Goal: Find specific page/section: Find specific page/section

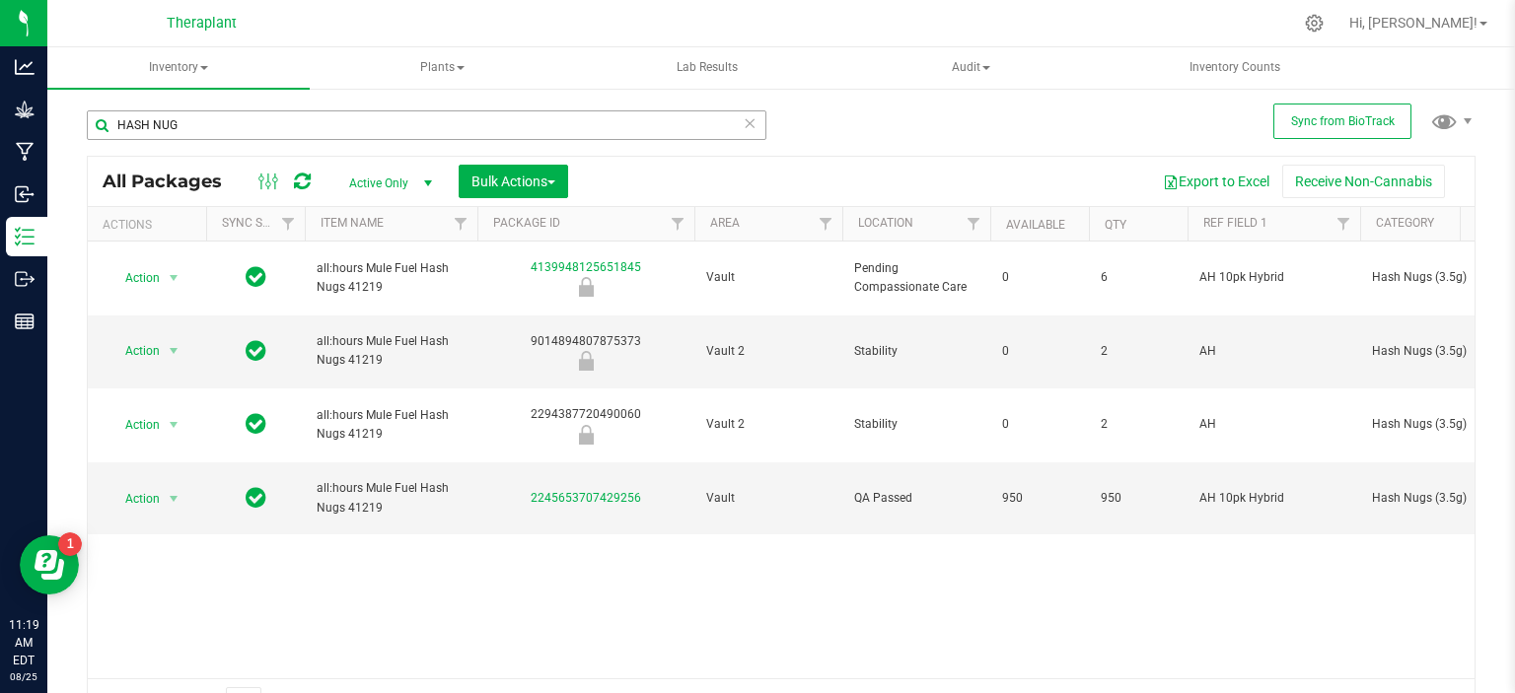
click at [227, 122] on input "HASH NUG" at bounding box center [427, 125] width 680 height 30
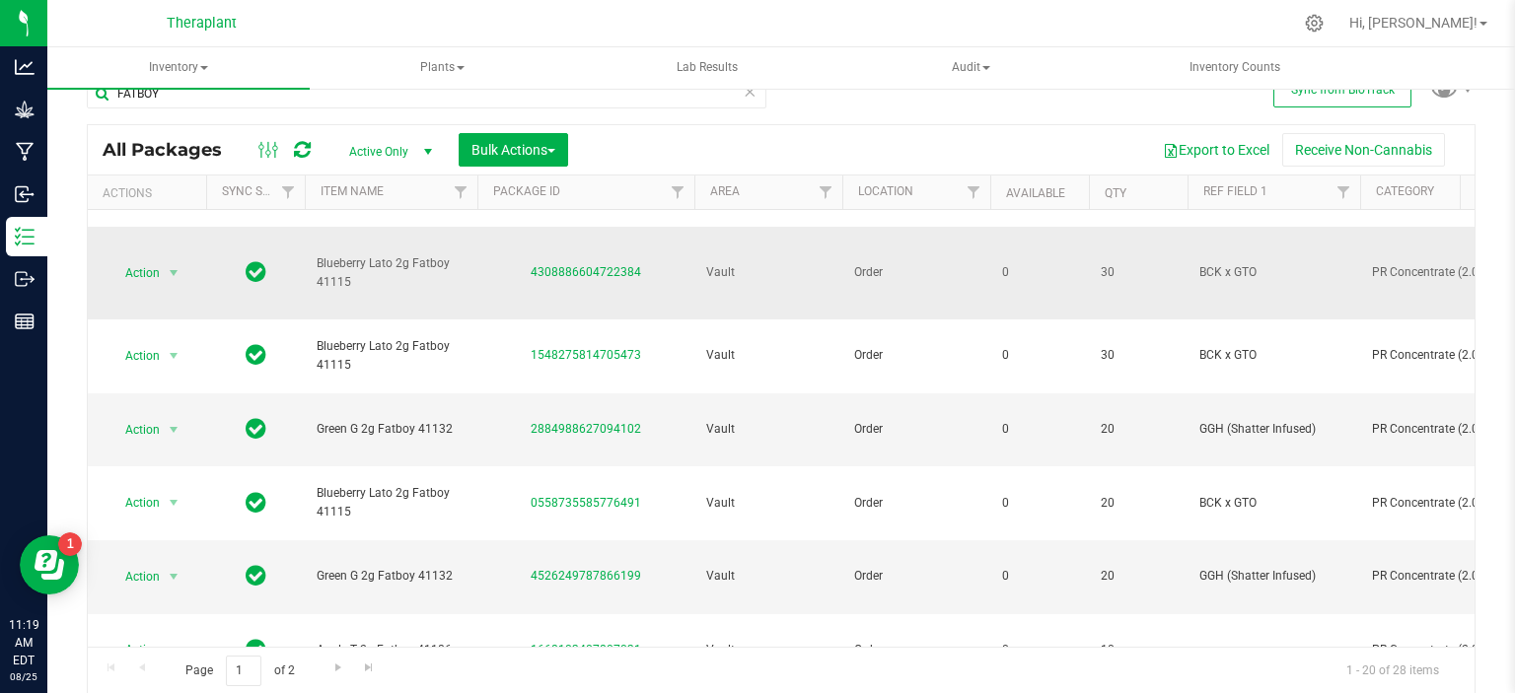
scroll to position [990, 0]
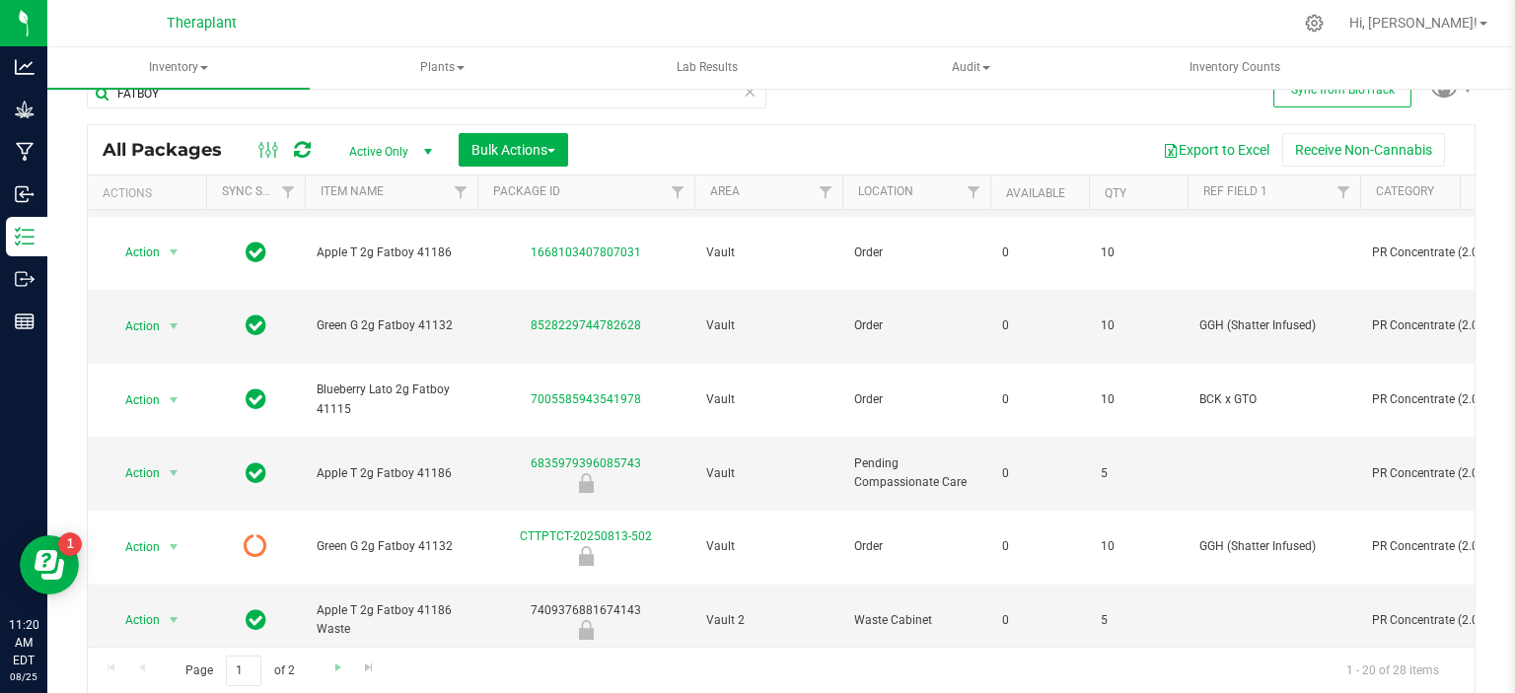
type input "FATBOY"
click at [327, 675] on link "Go to the next page" at bounding box center [338, 669] width 29 height 27
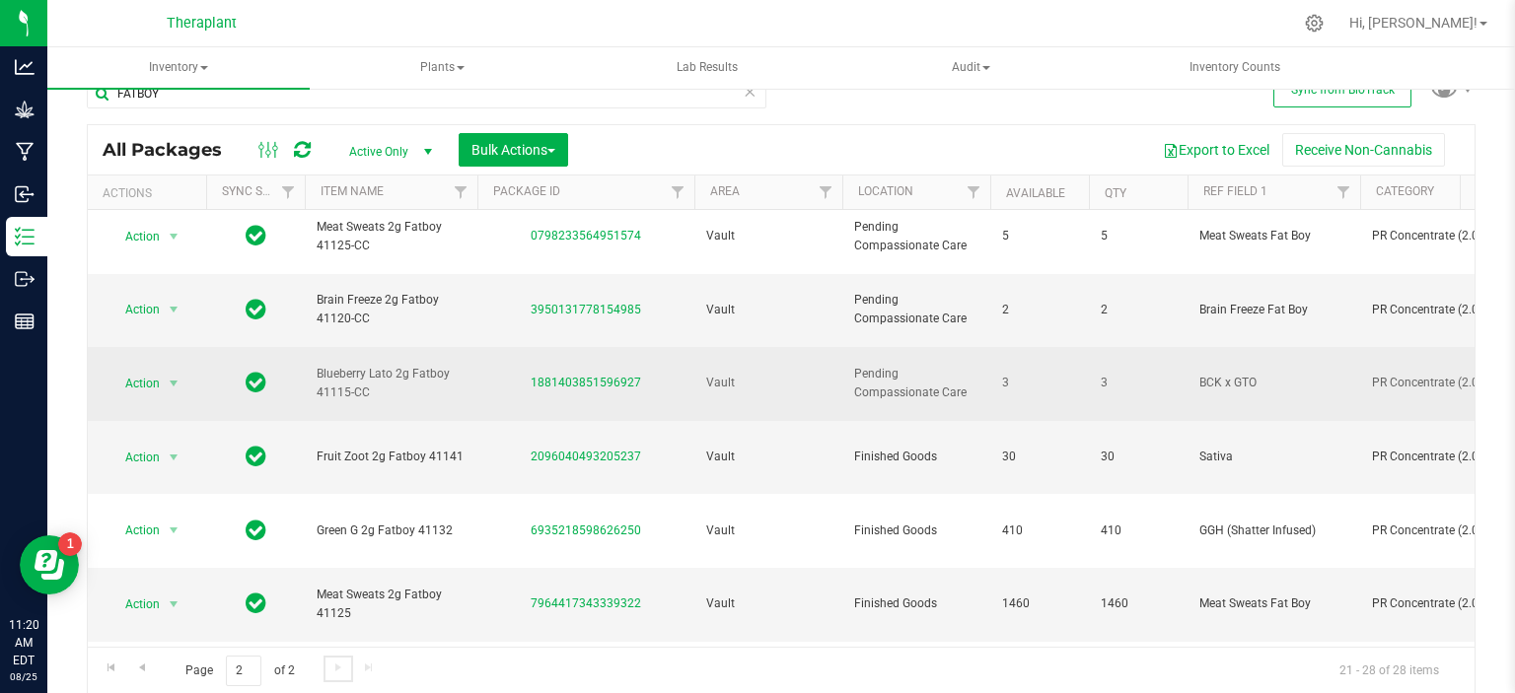
scroll to position [12, 0]
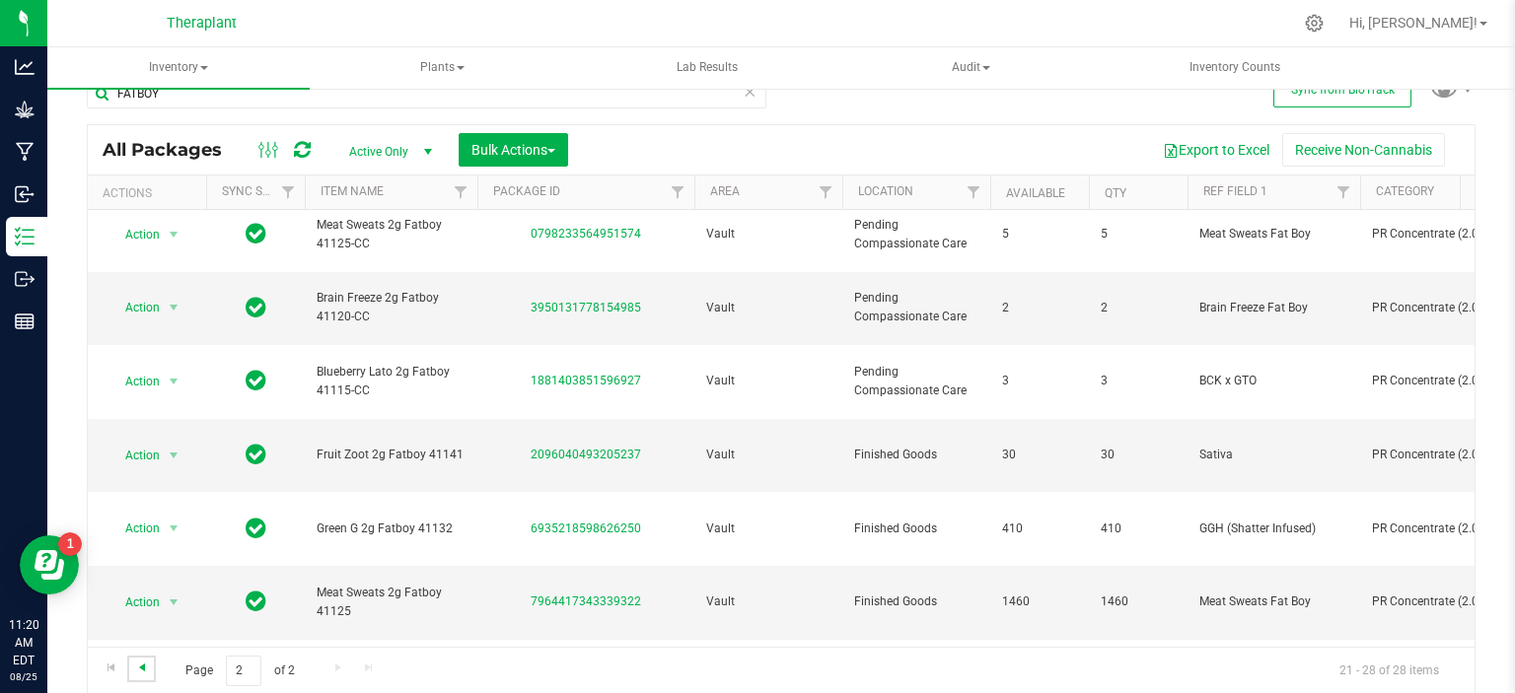
click at [141, 668] on span "Go to the previous page" at bounding box center [142, 668] width 16 height 16
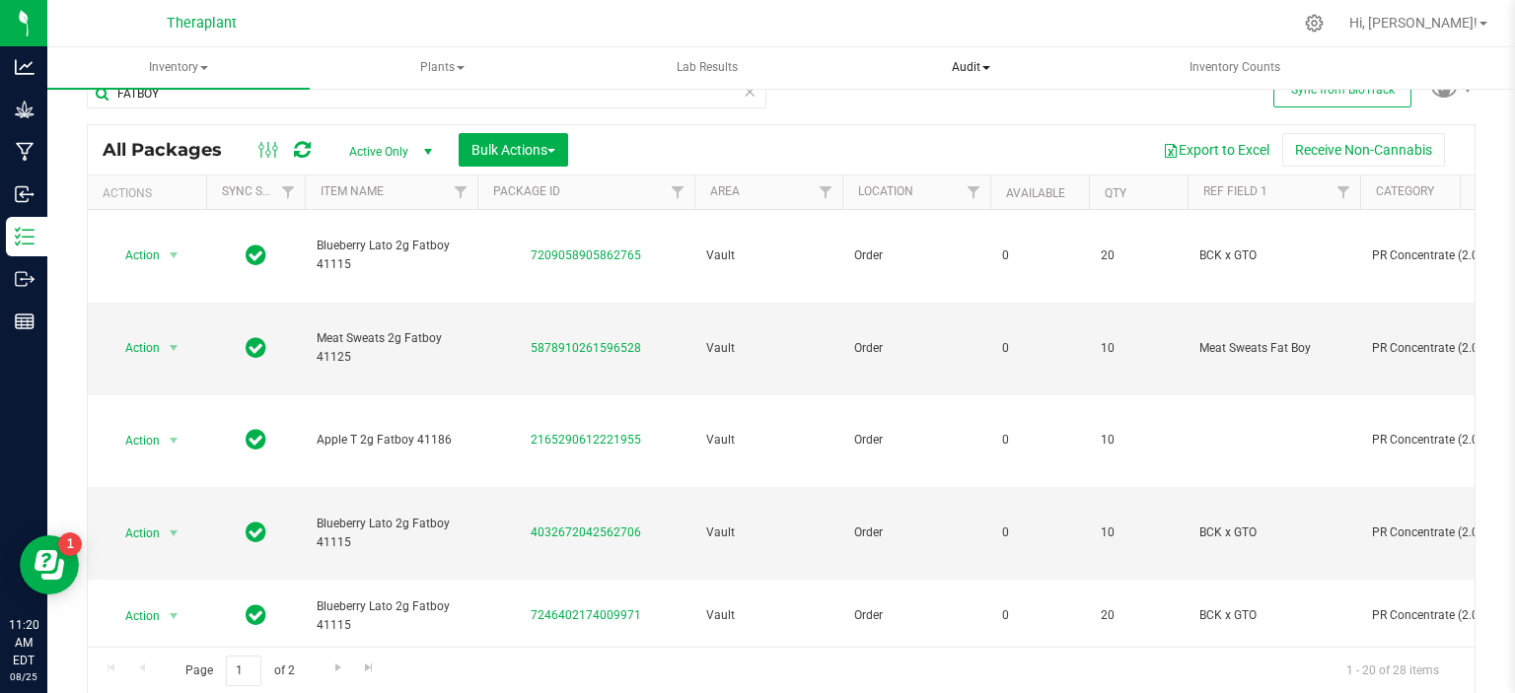
click at [1050, 86] on span "Audit" at bounding box center [970, 67] width 260 height 39
click at [1131, 23] on div at bounding box center [822, 23] width 939 height 38
